Goal: Transaction & Acquisition: Purchase product/service

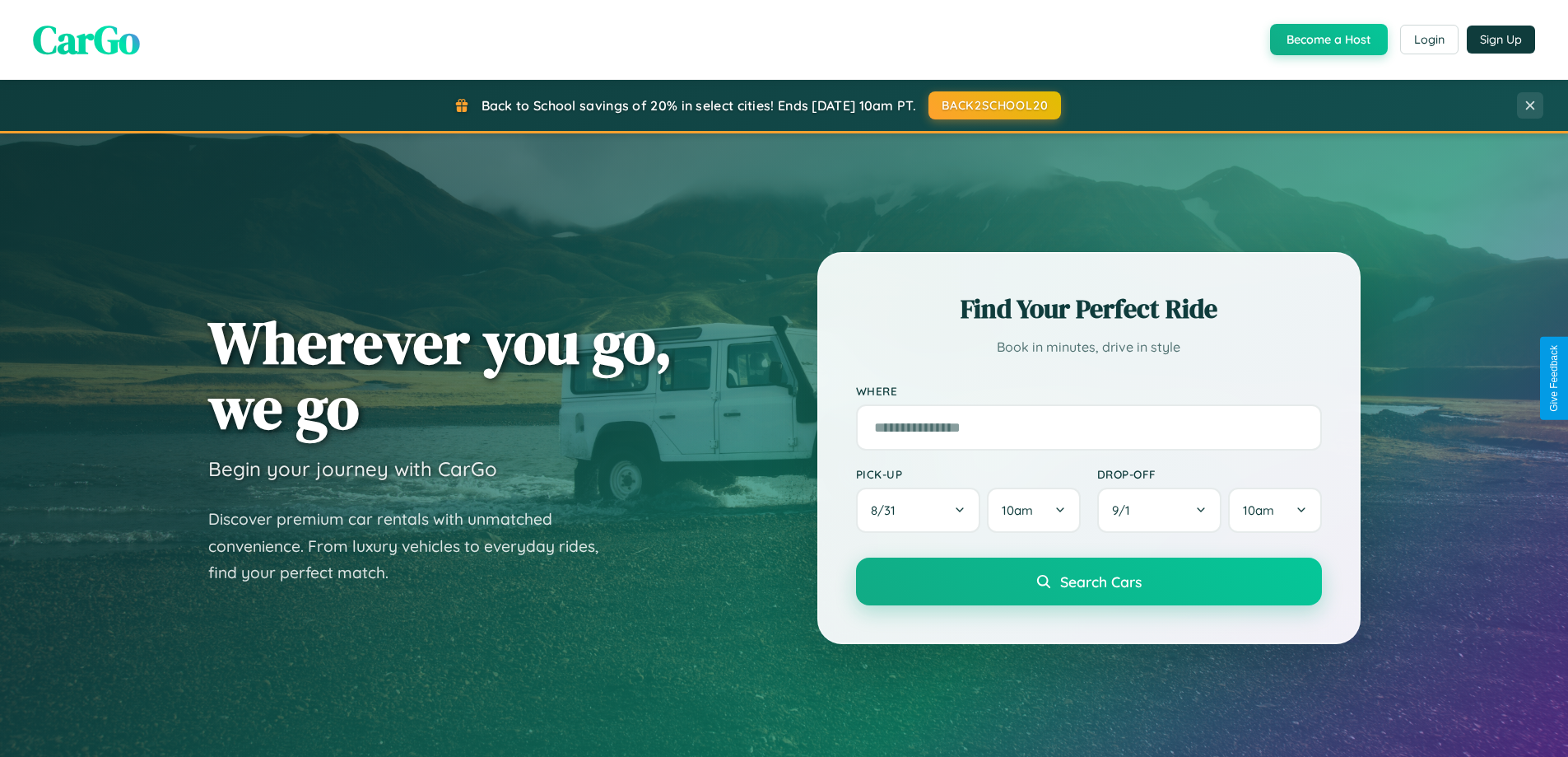
scroll to position [1133, 0]
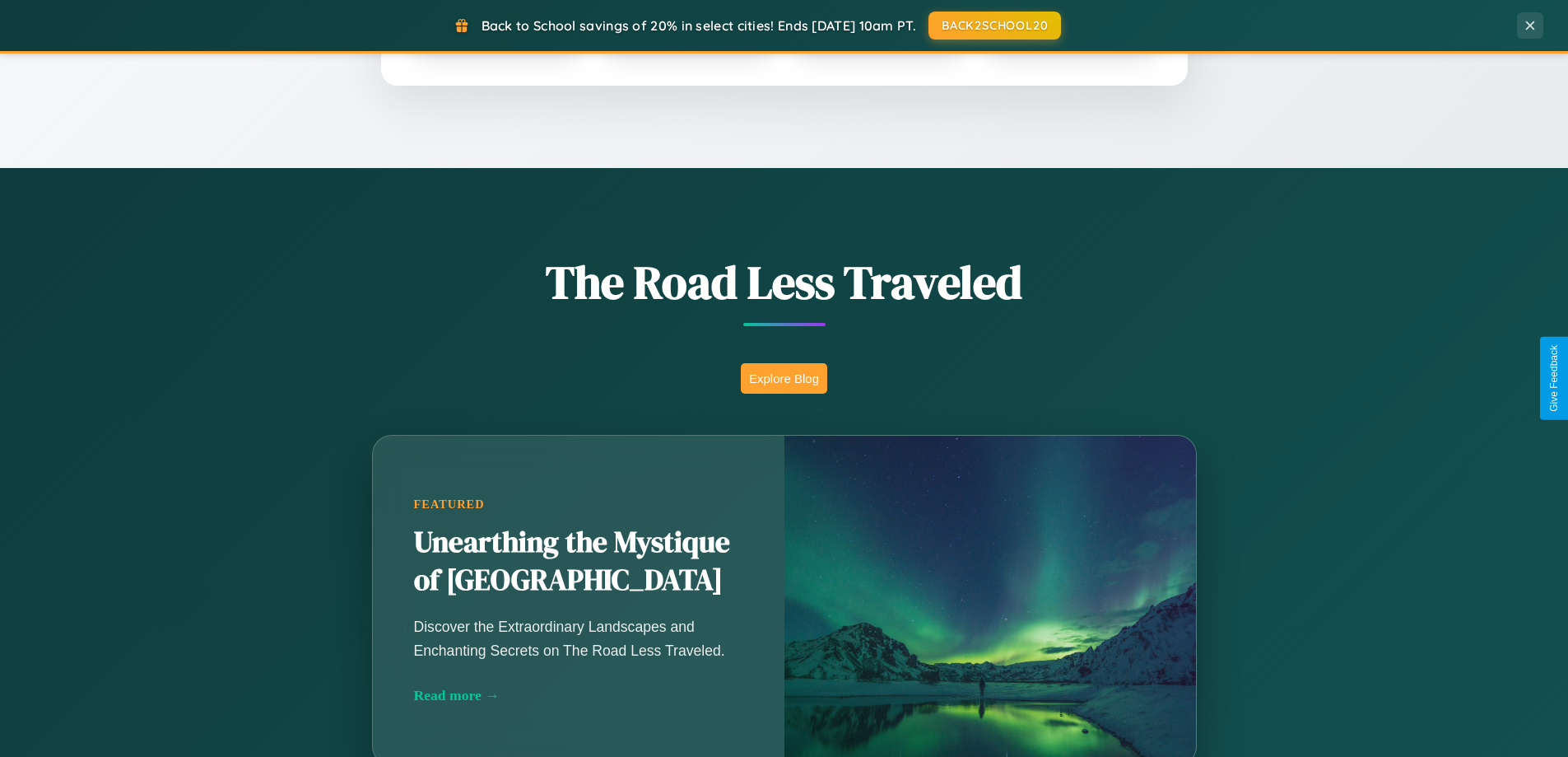
click at [784, 378] on button "Explore Blog" at bounding box center [784, 378] width 86 height 30
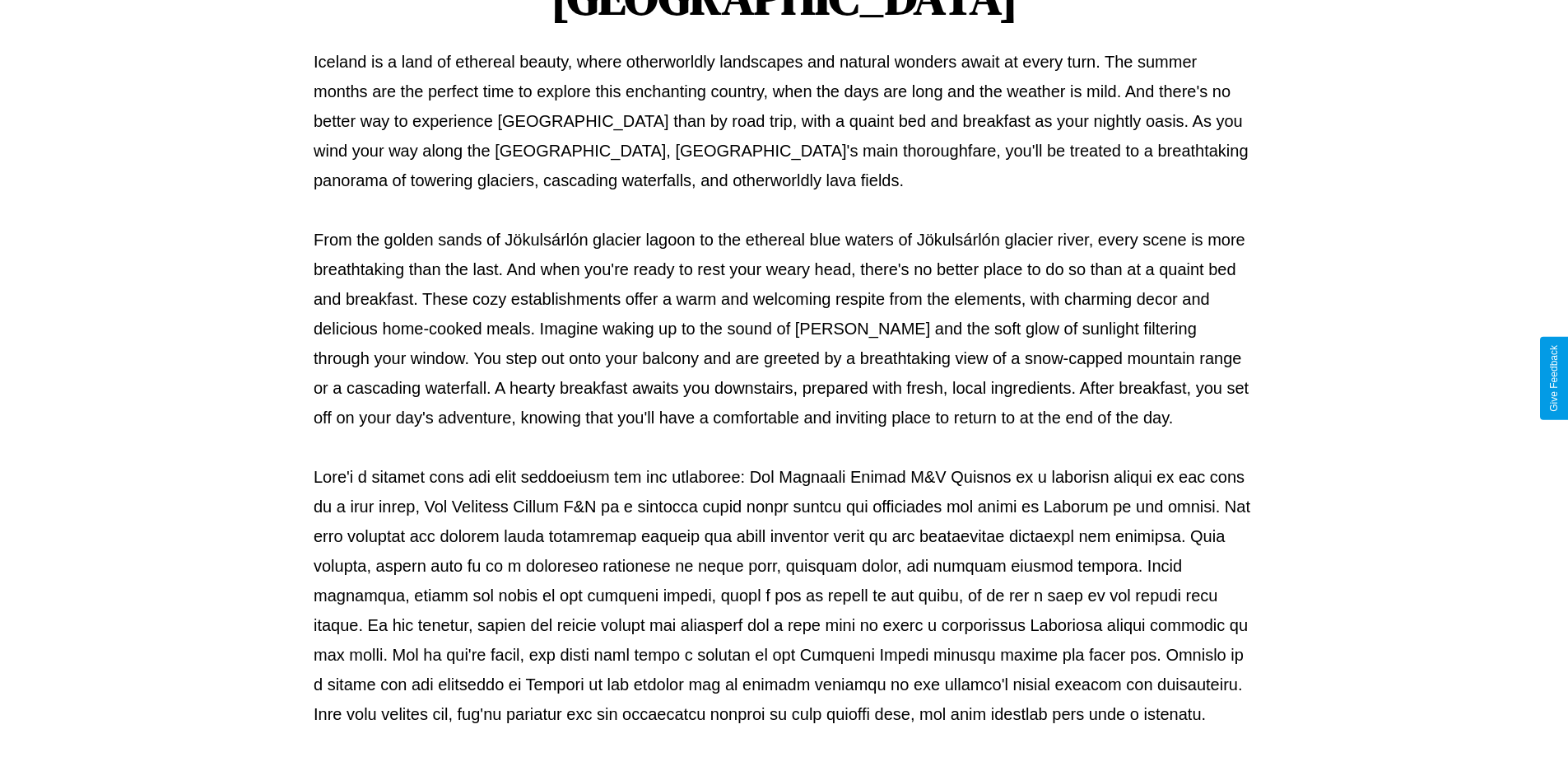
scroll to position [533, 0]
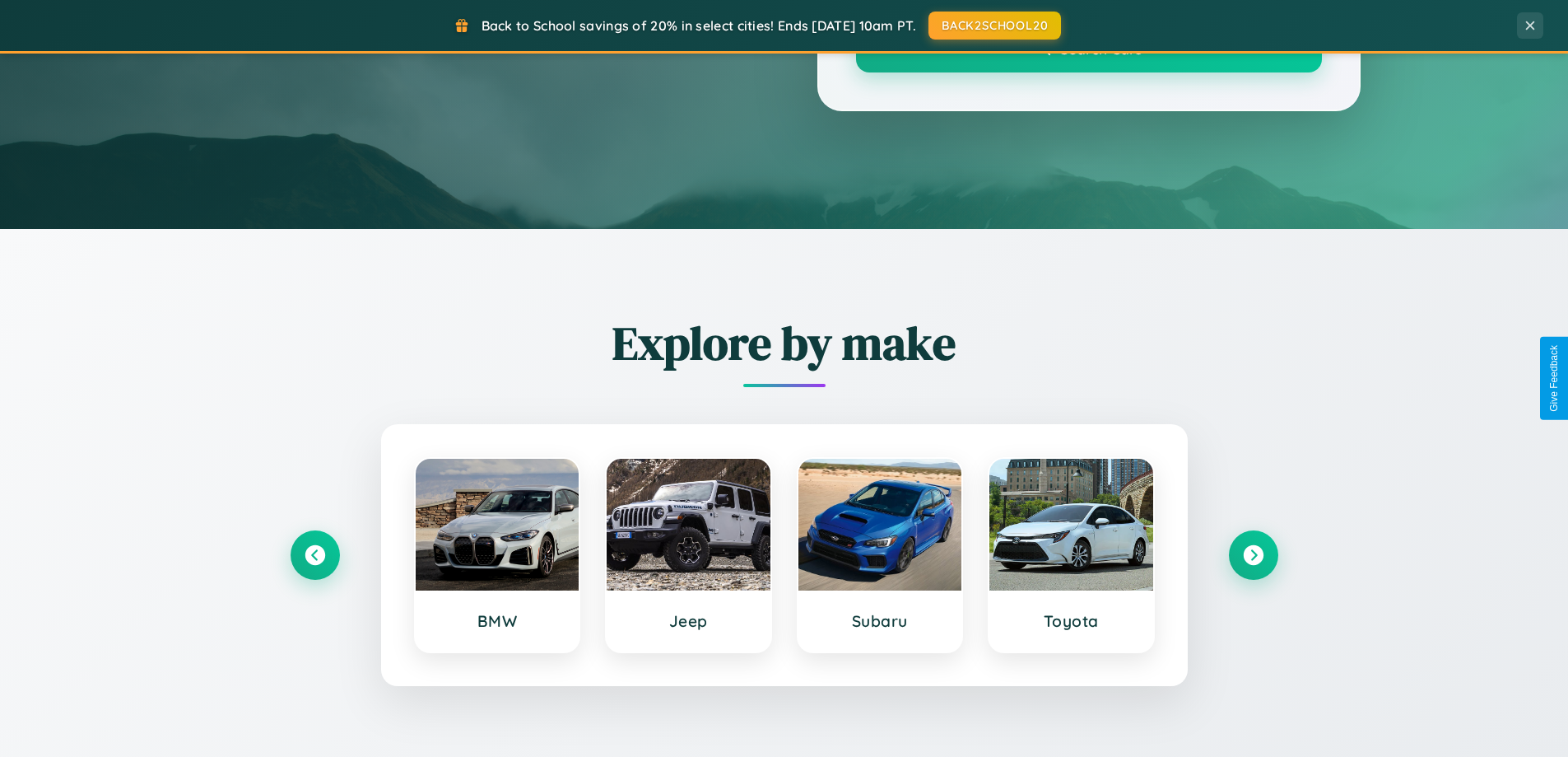
scroll to position [1133, 0]
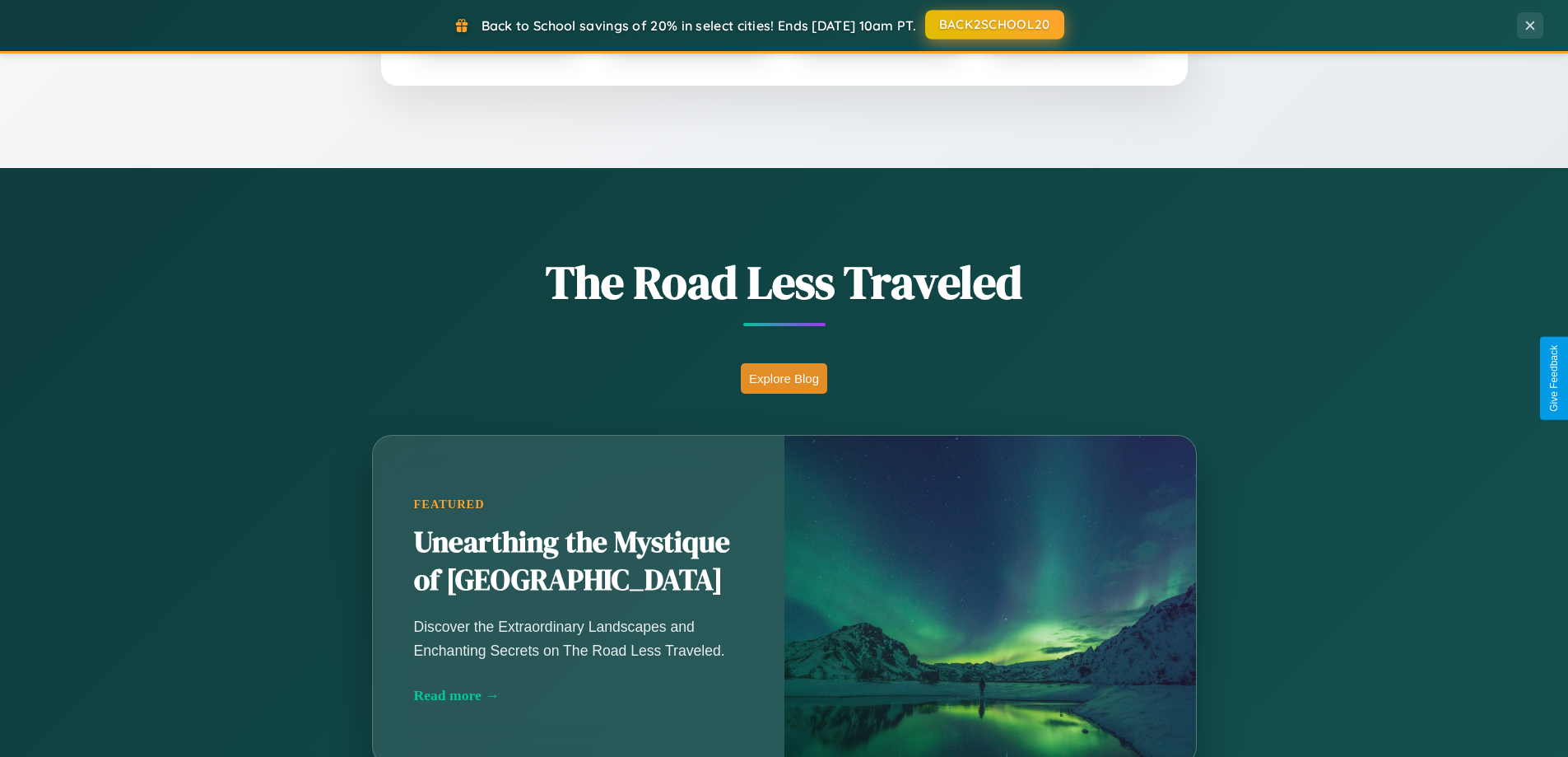
click at [993, 25] on button "BACK2SCHOOL20" at bounding box center [994, 24] width 139 height 30
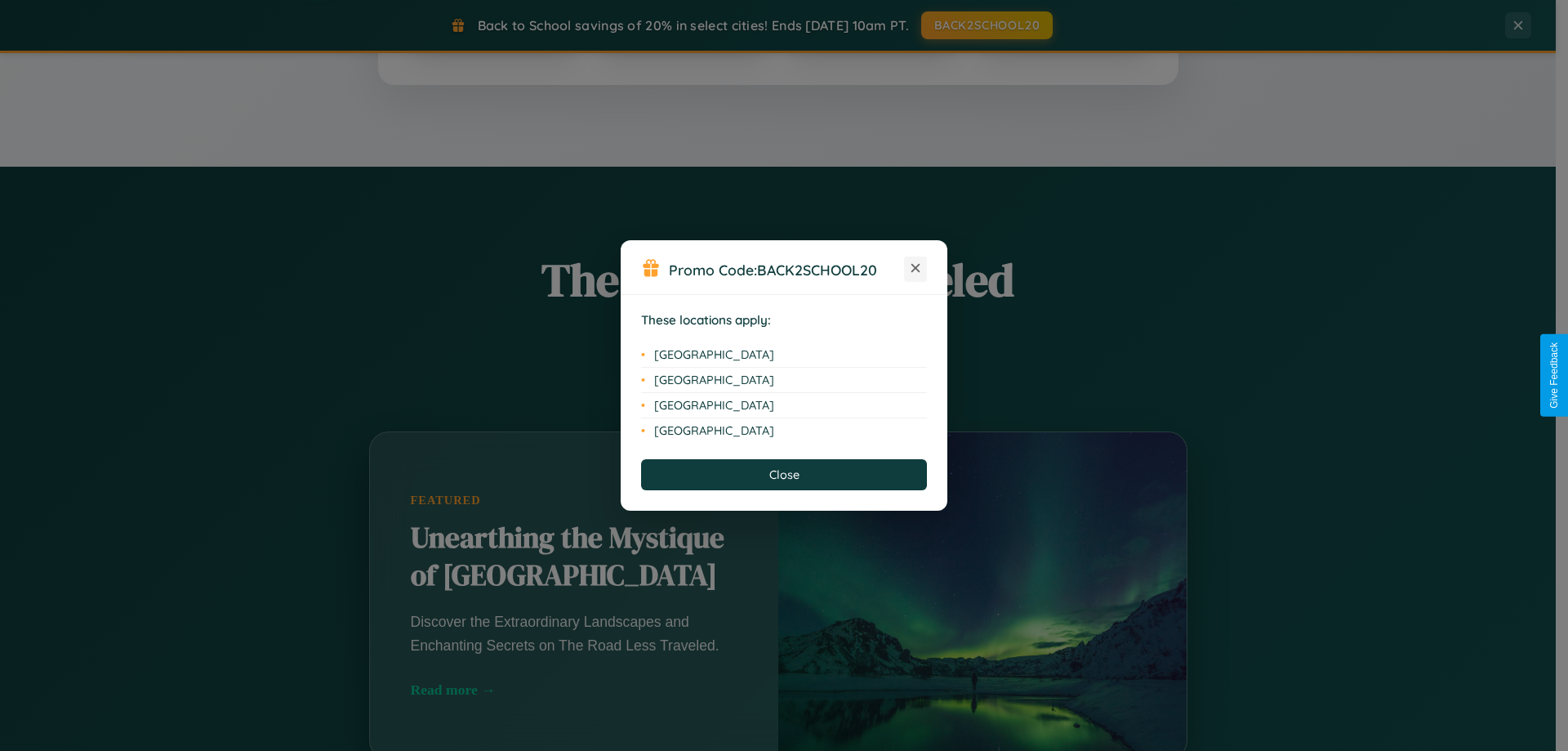
click at [915, 269] on icon at bounding box center [916, 269] width 9 height 9
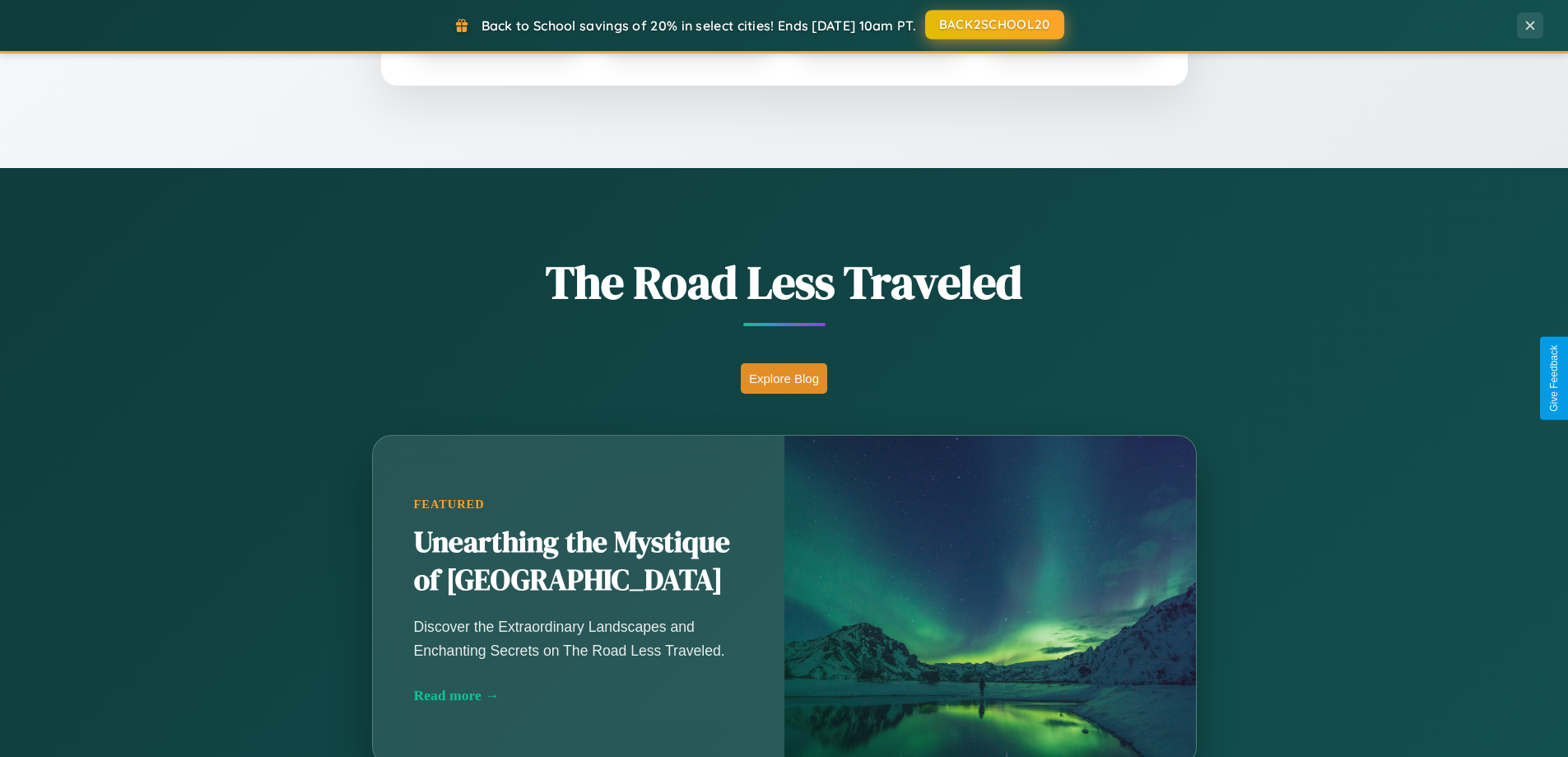
click at [993, 25] on button "BACK2SCHOOL20" at bounding box center [994, 24] width 139 height 30
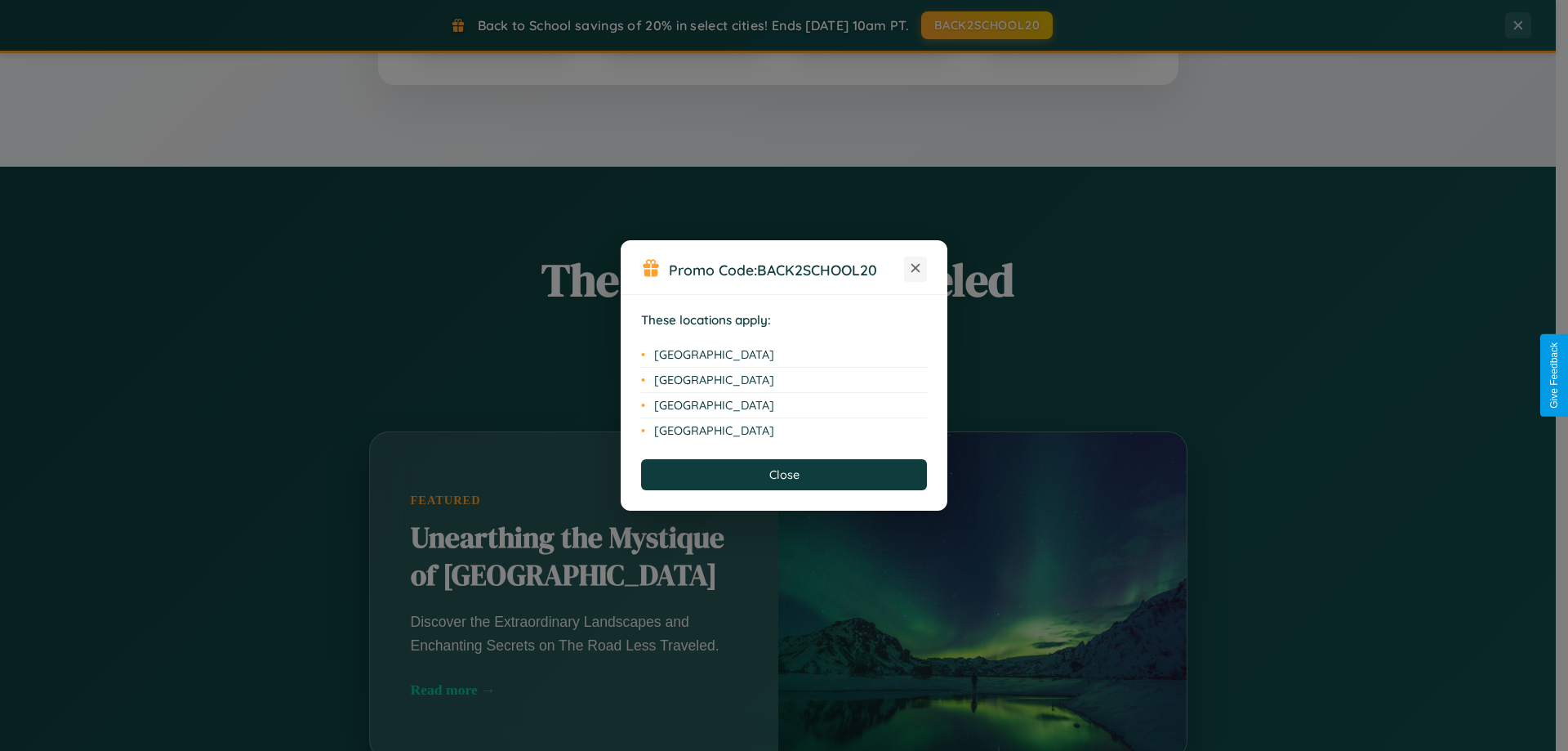
click at [915, 269] on icon at bounding box center [916, 269] width 9 height 9
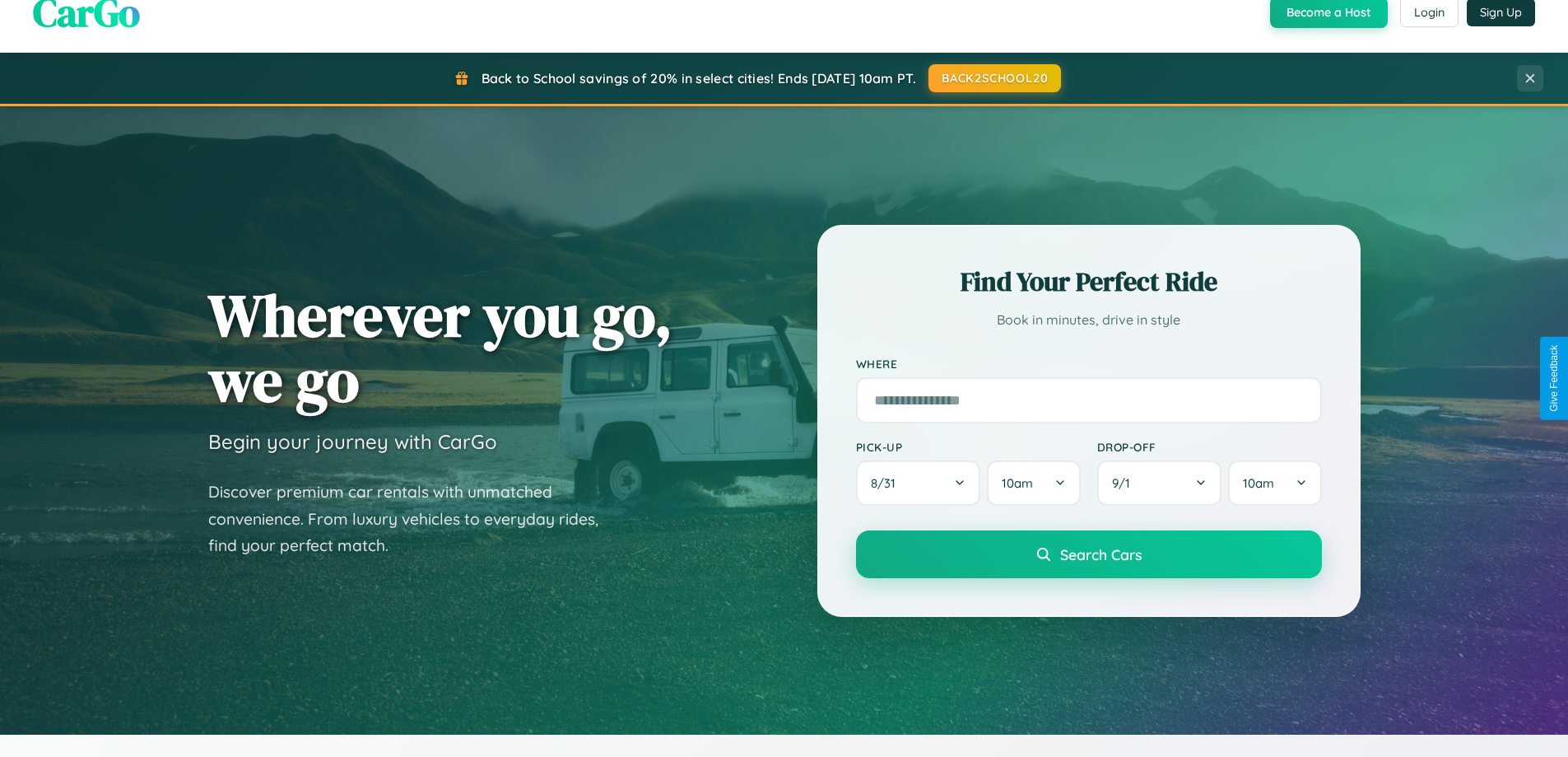
scroll to position [0, 0]
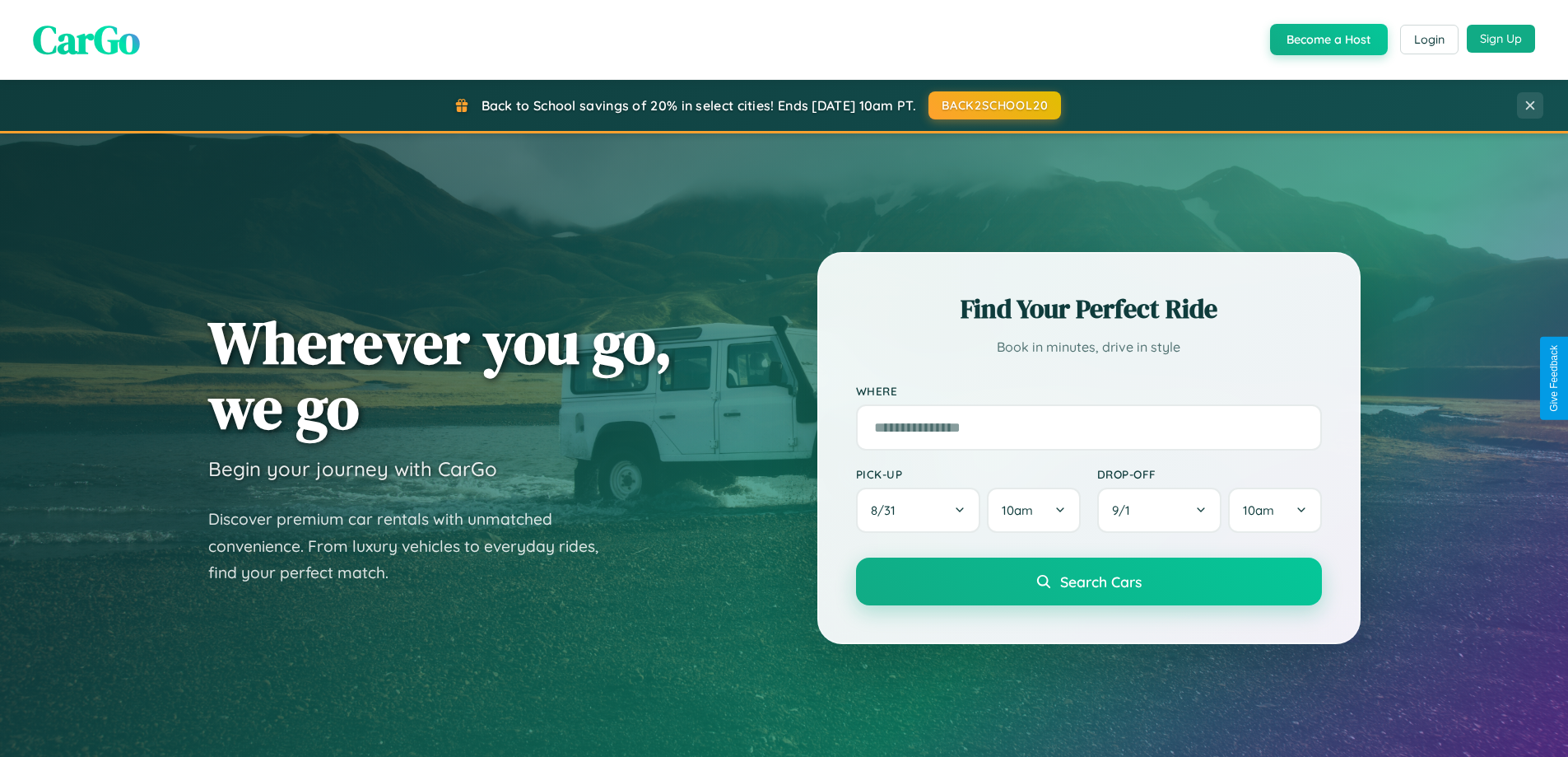
click at [1501, 39] on button "Sign Up" at bounding box center [1501, 39] width 68 height 28
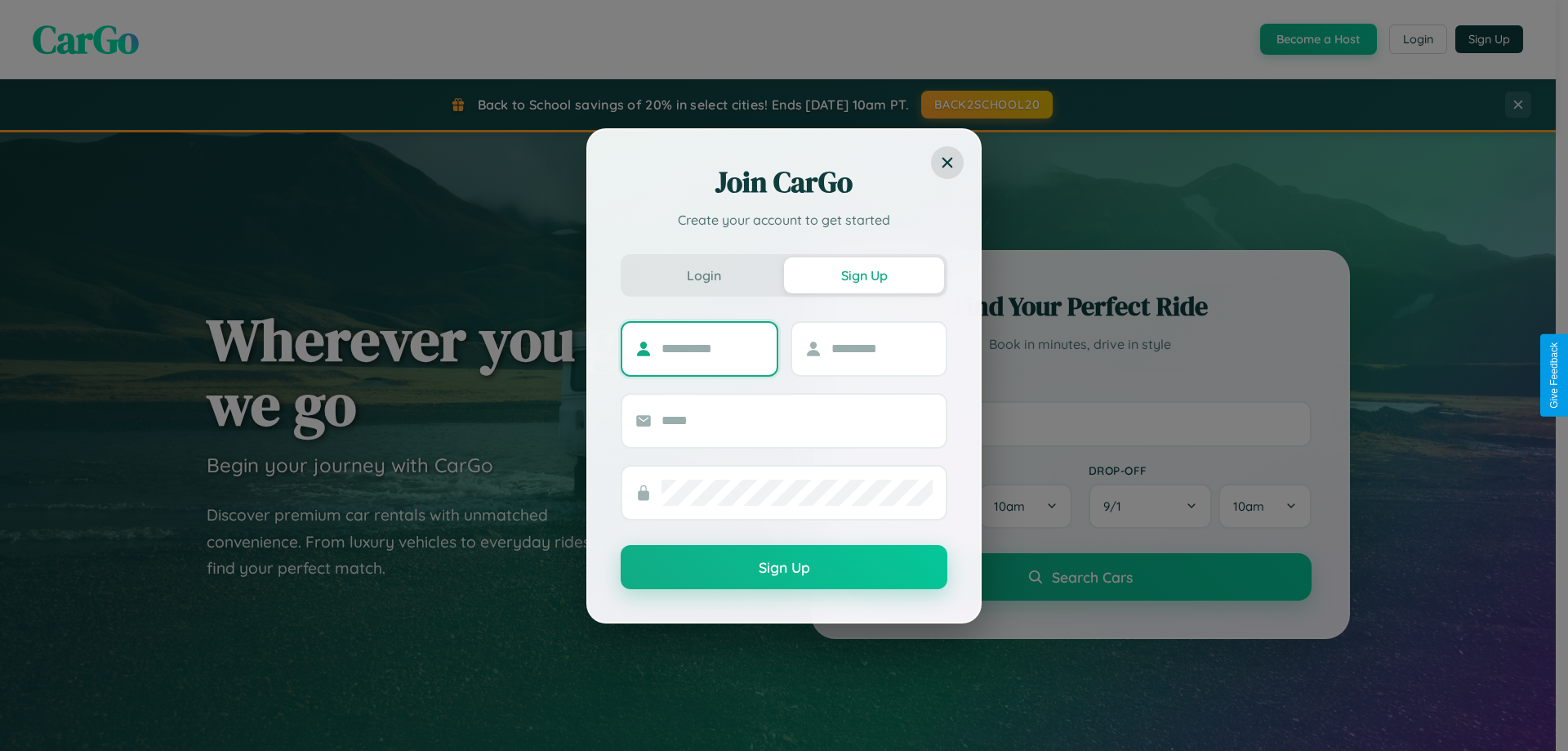
click at [712, 348] on input "text" at bounding box center [712, 348] width 102 height 26
type input "****"
click at [881, 348] on input "text" at bounding box center [882, 348] width 102 height 26
type input "*****"
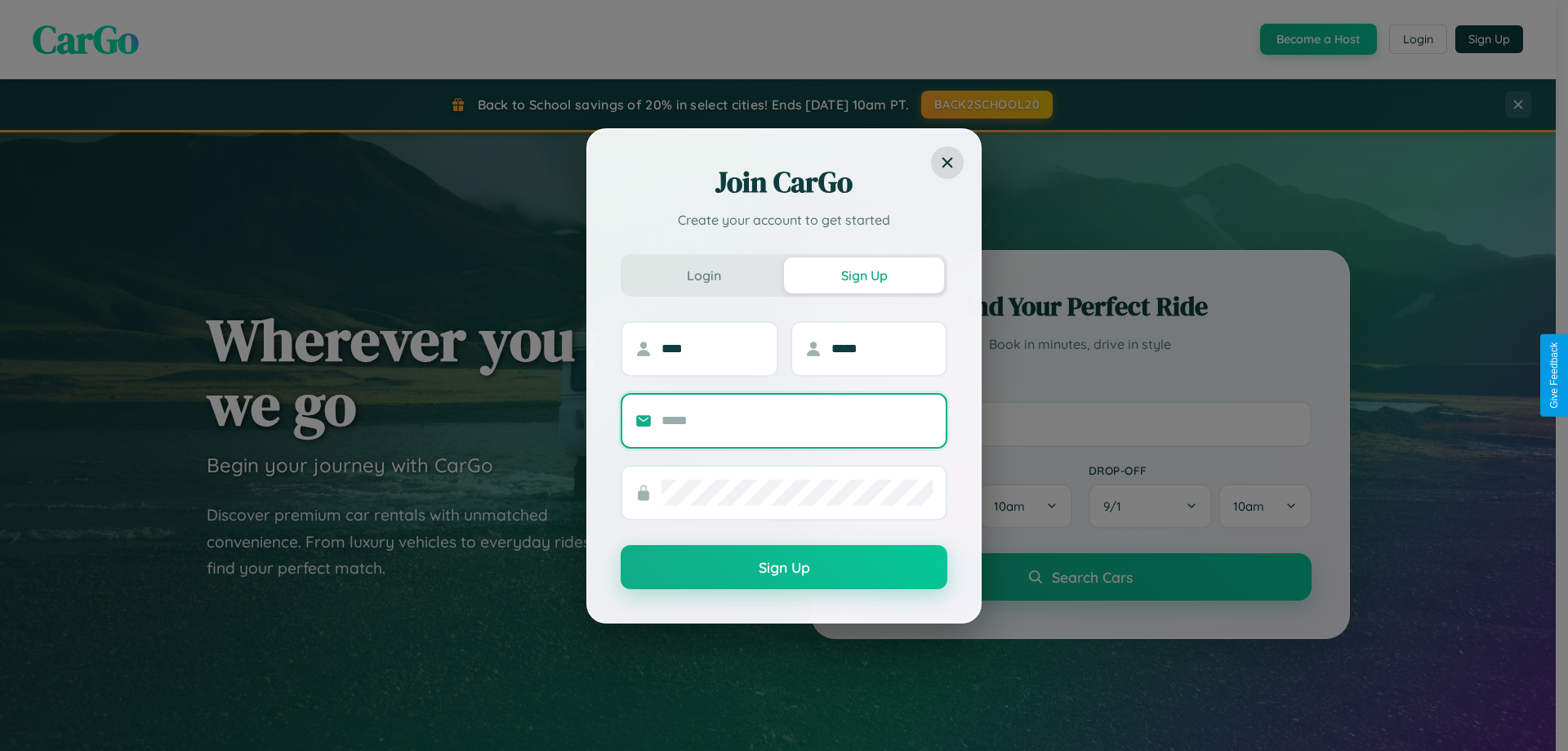
click at [797, 420] on input "text" at bounding box center [797, 420] width 271 height 26
type input "**********"
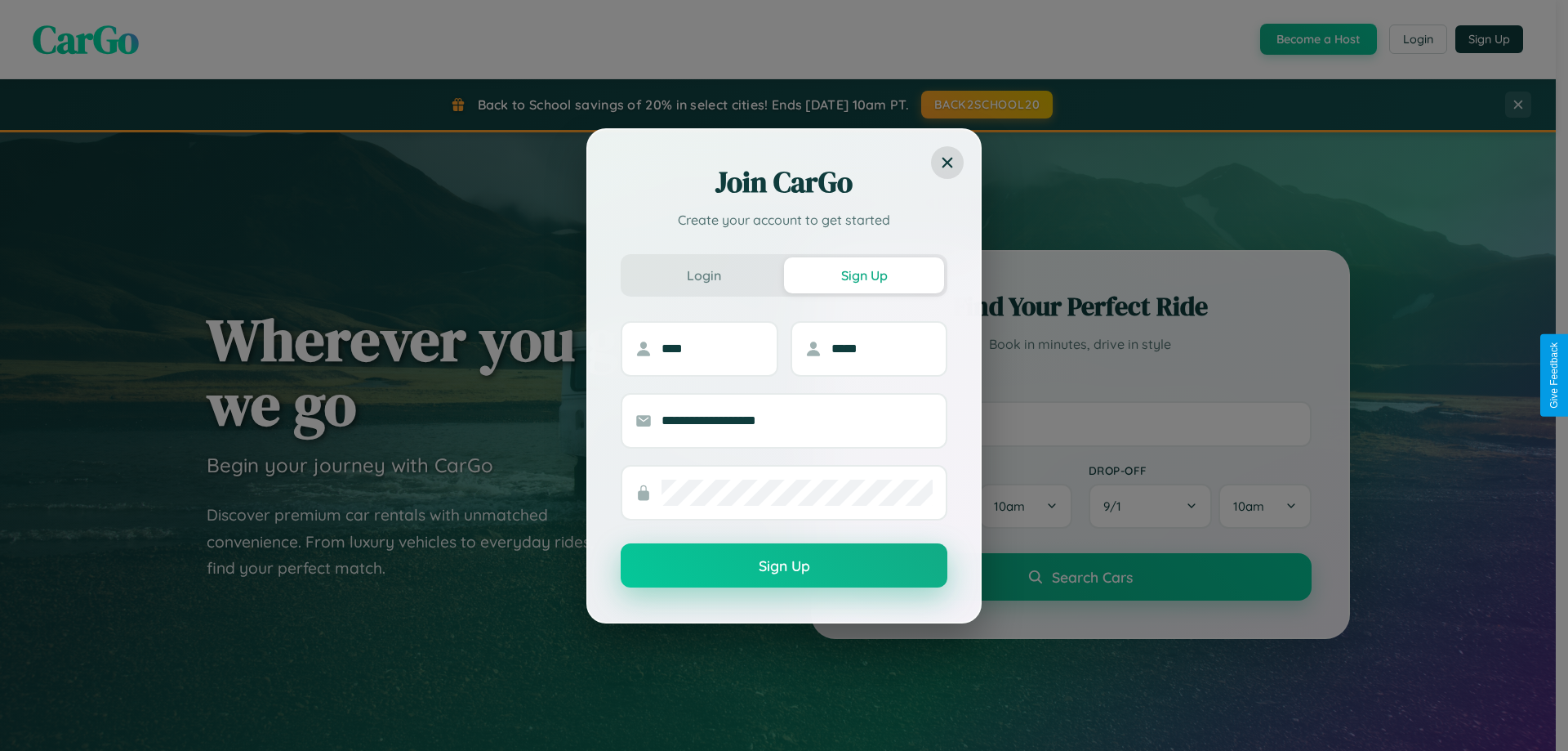
click at [784, 566] on button "Sign Up" at bounding box center [784, 566] width 326 height 44
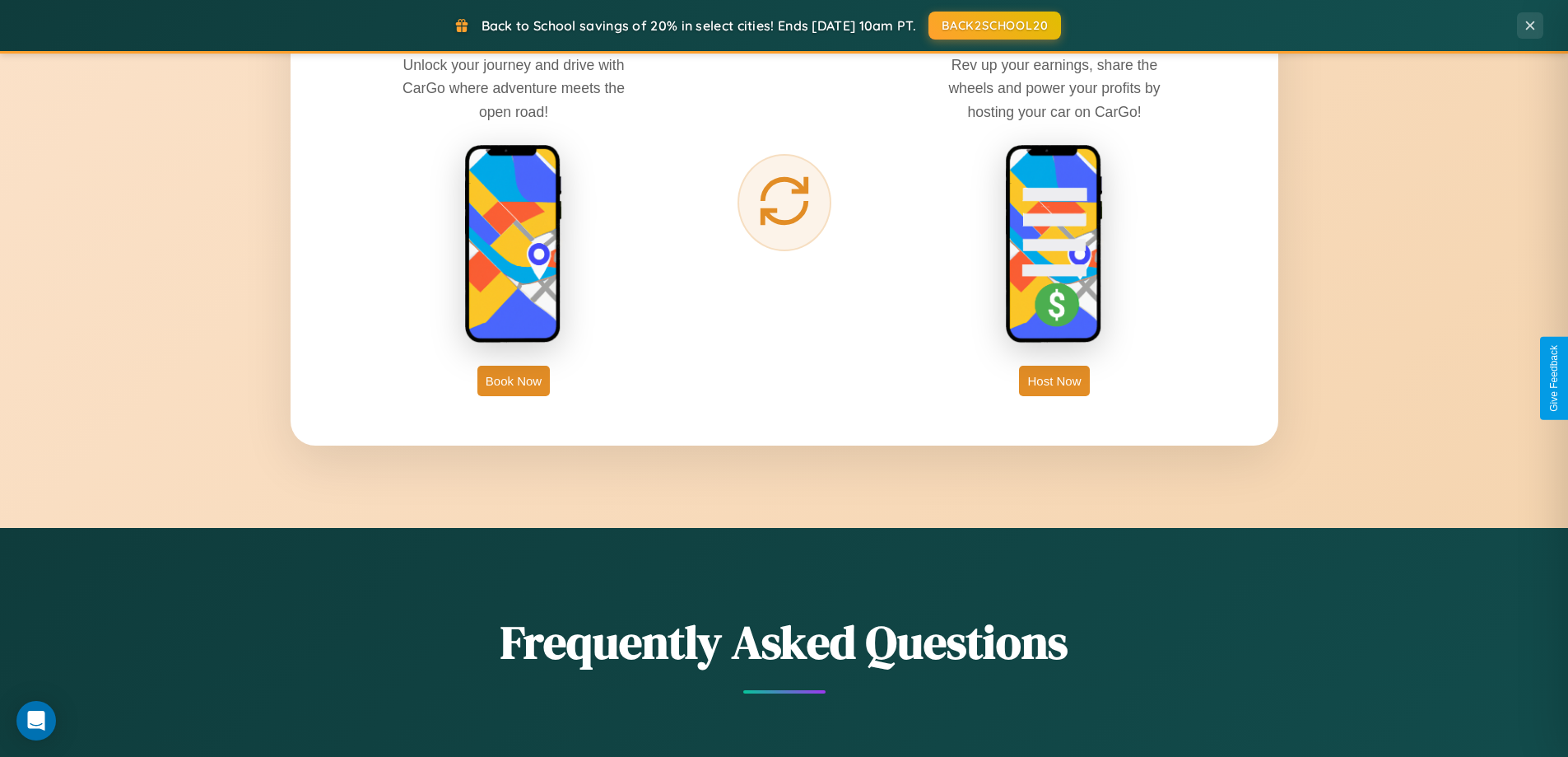
scroll to position [2646, 0]
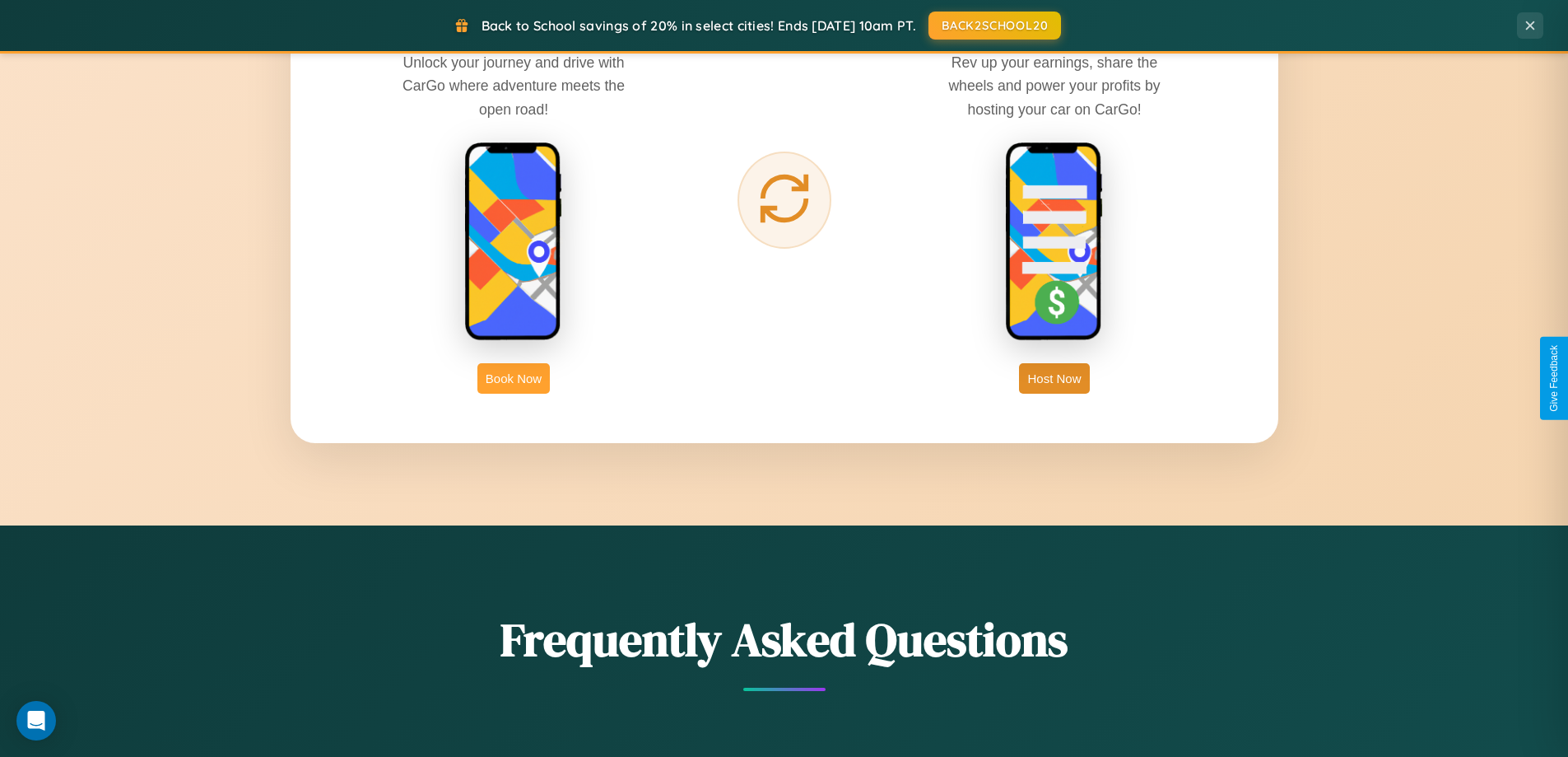
click at [514, 378] on button "Book Now" at bounding box center [513, 378] width 73 height 30
